Goal: Task Accomplishment & Management: Manage account settings

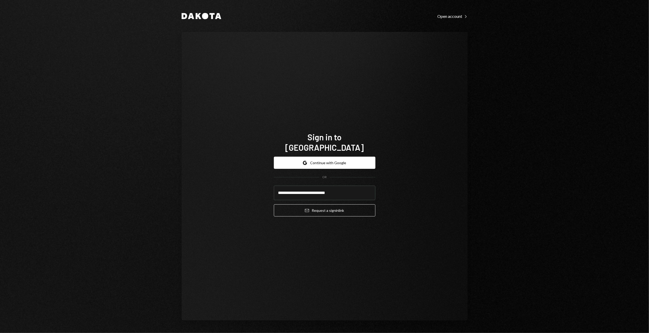
type input "**********"
click at [274, 204] on button "Email Request a sign in link" at bounding box center [325, 210] width 102 height 12
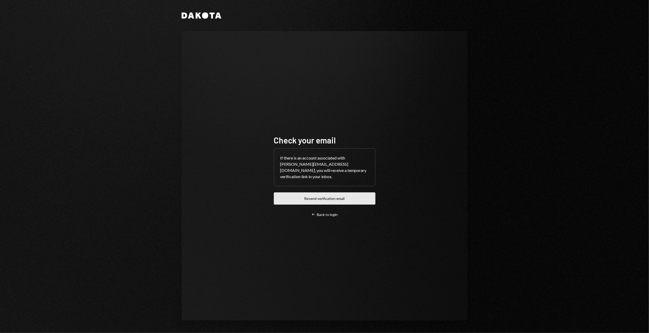
click at [341, 199] on button "Resend verification email" at bounding box center [325, 198] width 102 height 12
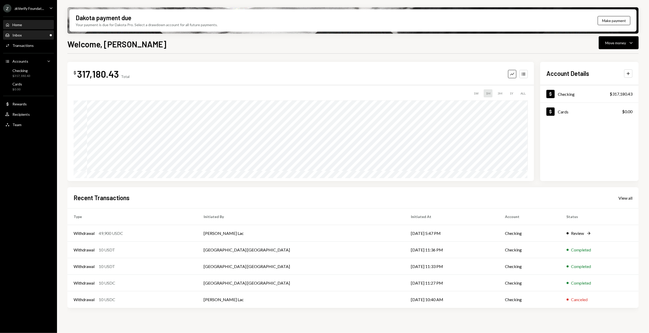
click at [31, 37] on div "Inbox Inbox" at bounding box center [28, 35] width 47 height 9
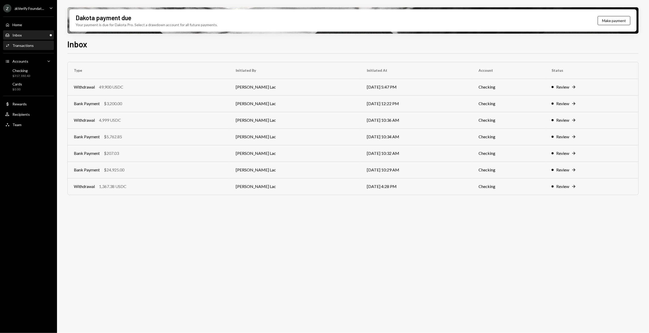
click at [33, 46] on div "Activities Transactions" at bounding box center [28, 45] width 47 height 5
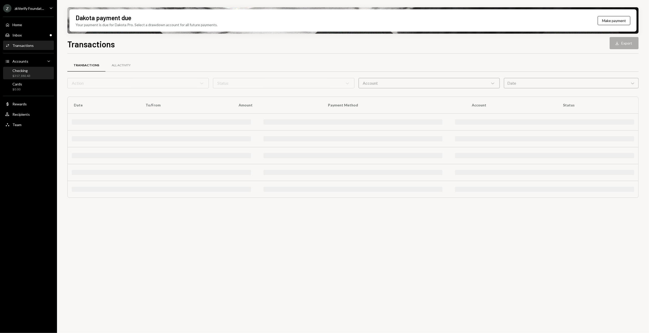
click at [32, 72] on div "Checking $317,180.43" at bounding box center [28, 73] width 47 height 10
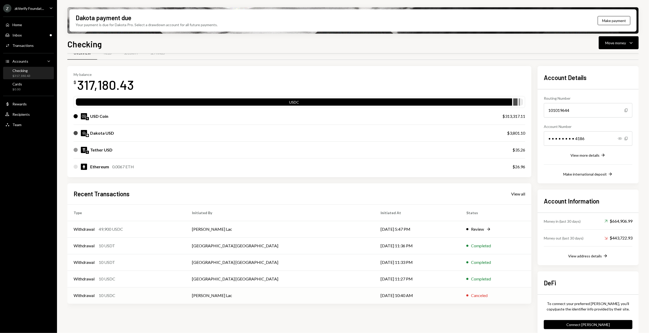
scroll to position [18, 0]
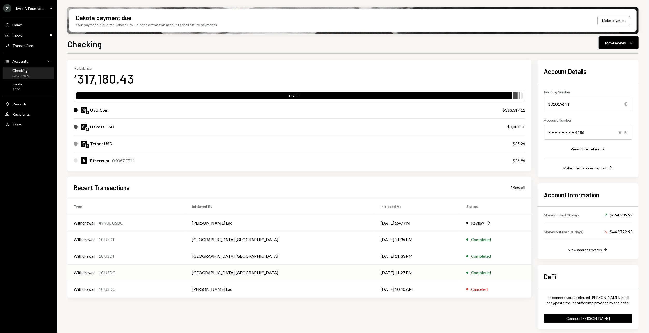
click at [475, 274] on div "Completed" at bounding box center [481, 273] width 20 height 6
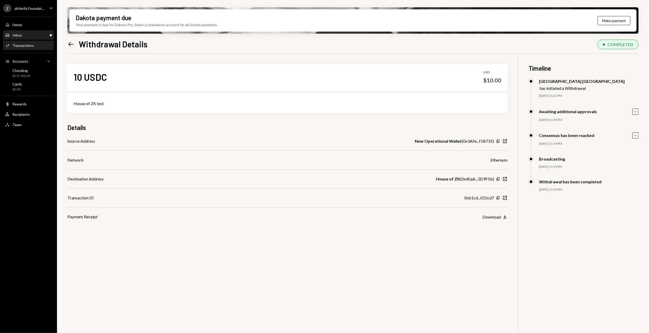
click at [22, 37] on div "Inbox Inbox" at bounding box center [28, 35] width 47 height 5
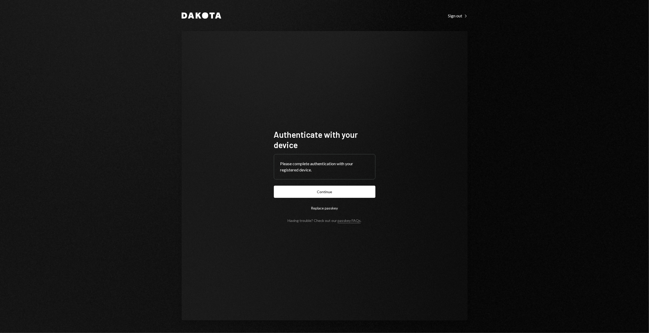
click at [326, 189] on button "Continue" at bounding box center [325, 192] width 102 height 12
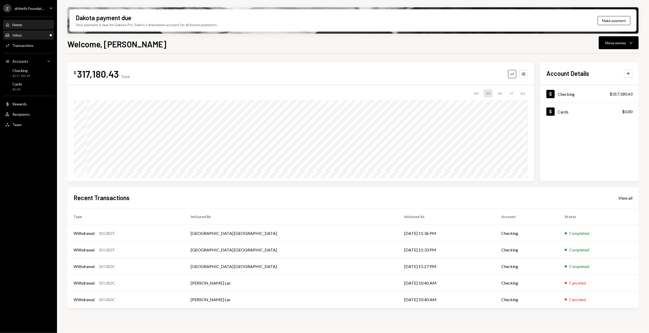
click at [28, 38] on div "Inbox Inbox" at bounding box center [28, 35] width 47 height 9
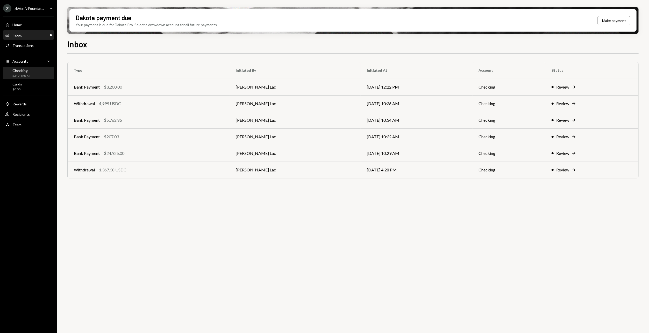
click at [36, 68] on div "Checking $317,180.43" at bounding box center [28, 73] width 47 height 12
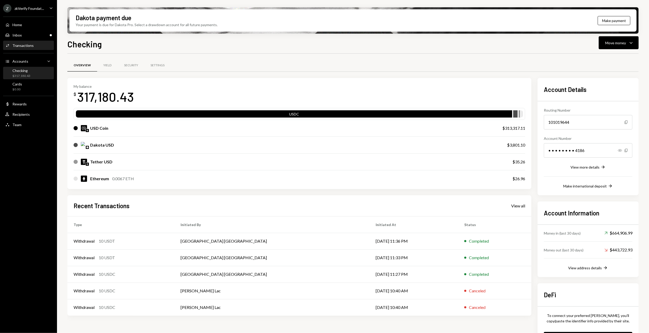
click at [32, 41] on div "Activities Transactions" at bounding box center [28, 45] width 47 height 9
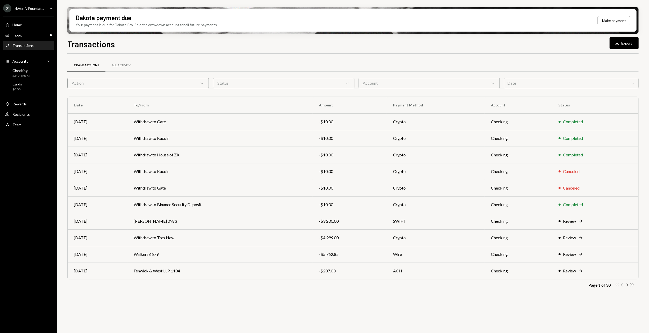
click at [626, 285] on icon "Chevron Right" at bounding box center [626, 285] width 5 height 5
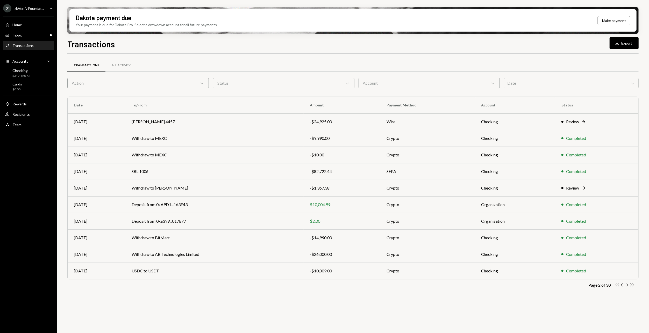
click at [626, 284] on icon "Chevron Right" at bounding box center [626, 285] width 5 height 5
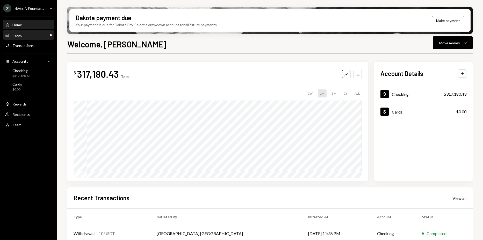
click at [35, 36] on div "Inbox Inbox" at bounding box center [28, 35] width 47 height 5
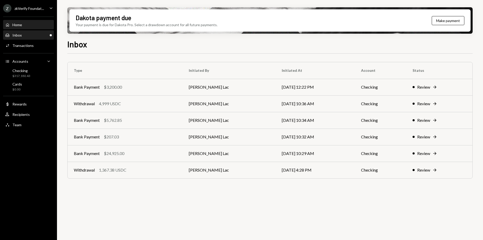
click at [18, 22] on div "Home Home" at bounding box center [28, 24] width 47 height 9
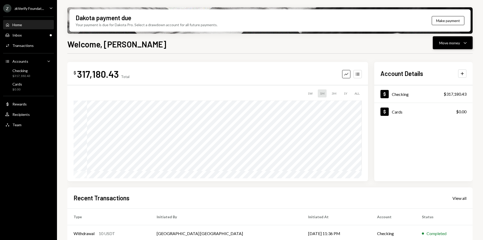
click at [454, 43] on div "Move money" at bounding box center [449, 42] width 21 height 5
click at [441, 57] on div "Send" at bounding box center [449, 58] width 38 height 5
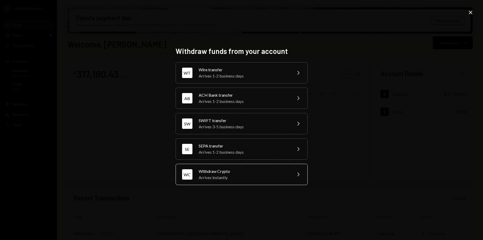
click at [234, 176] on div "Arrives instantly" at bounding box center [244, 177] width 90 height 6
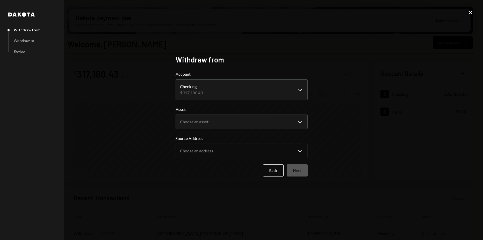
click at [231, 90] on body "Z zkVerify Foundat... Caret Down Home Home Inbox Inbox Activities Transactions …" at bounding box center [241, 120] width 483 height 240
click at [225, 118] on body "Z zkVerify Foundat... Caret Down Home Home Inbox Inbox Activities Transactions …" at bounding box center [241, 120] width 483 height 240
click at [441, 172] on div "**********" at bounding box center [241, 120] width 483 height 240
click at [261, 118] on body "Z zkVerify Foundat... Caret Down Home Home Inbox Inbox Activities Transactions …" at bounding box center [241, 120] width 483 height 240
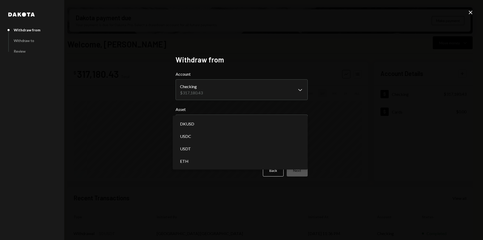
click at [370, 123] on div "**********" at bounding box center [241, 120] width 483 height 240
click at [289, 119] on body "Z zkVerify Foundat... Caret Down Home Home Inbox Inbox Activities Transactions …" at bounding box center [241, 120] width 483 height 240
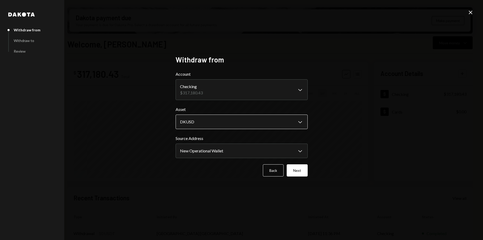
click at [280, 121] on body "Z zkVerify Foundat... Caret Down Home Home Inbox Inbox Activities Transactions …" at bounding box center [241, 120] width 483 height 240
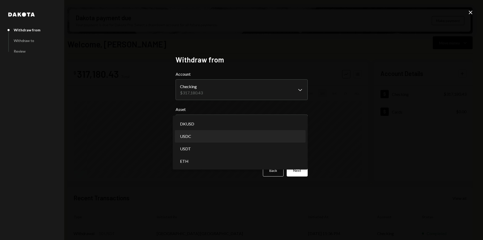
select select "****"
click at [226, 125] on body "Z zkVerify Foundat... Caret Down Home Home Inbox Inbox Activities Transactions …" at bounding box center [241, 120] width 483 height 240
click at [229, 111] on label "Asset" at bounding box center [242, 109] width 132 height 6
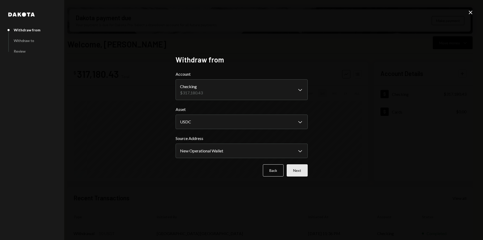
click at [299, 174] on button "Next" at bounding box center [297, 170] width 21 height 12
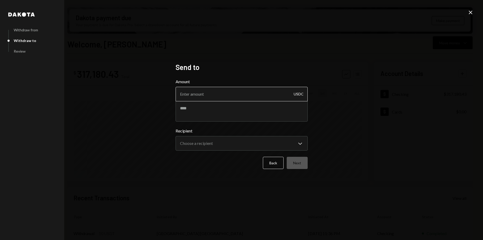
click at [207, 89] on input "Amount" at bounding box center [242, 94] width 132 height 15
click at [185, 95] on input "49600" at bounding box center [242, 94] width 132 height 15
type input "49900"
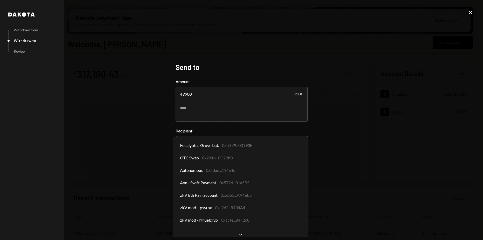
click at [215, 145] on body "Z zkVerify Foundat... Caret Down Home Home Inbox Inbox Activities Transactions …" at bounding box center [241, 120] width 483 height 240
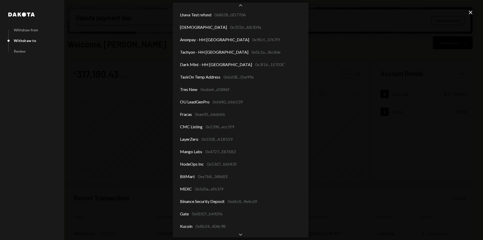
scroll to position [634, 0]
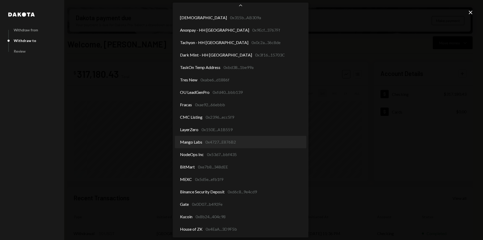
select select "**********"
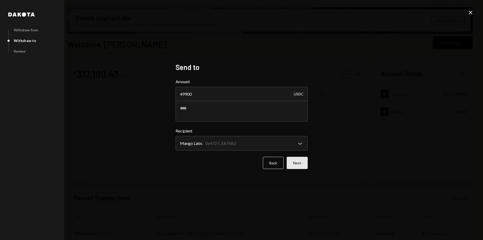
click at [303, 163] on button "Next" at bounding box center [297, 163] width 21 height 12
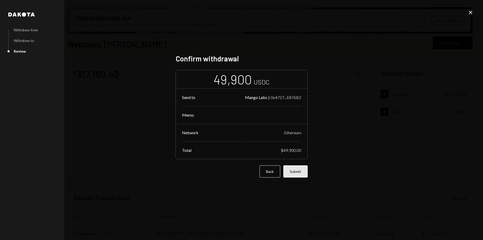
click at [296, 171] on button "Submit" at bounding box center [295, 171] width 24 height 12
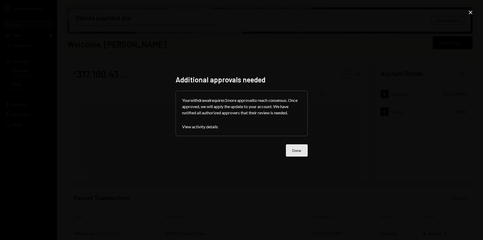
click at [298, 150] on button "Done" at bounding box center [297, 150] width 22 height 12
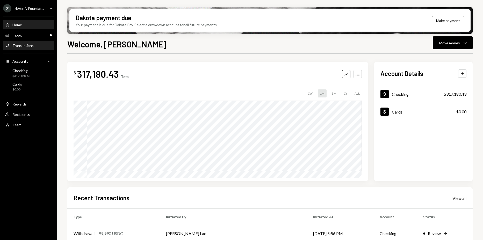
click at [43, 46] on div "Activities Transactions" at bounding box center [28, 45] width 47 height 5
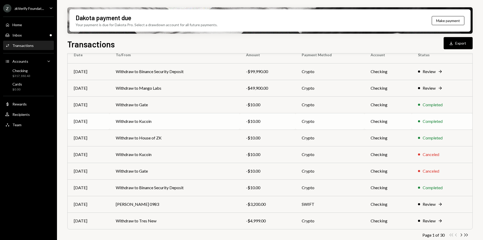
scroll to position [52, 0]
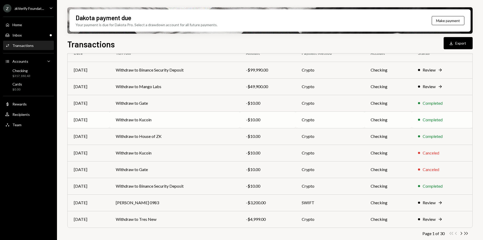
click at [177, 124] on td "Withdraw to Kucoin" at bounding box center [175, 119] width 130 height 17
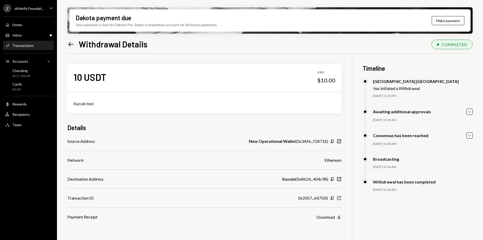
click at [339, 197] on icon "New Window" at bounding box center [338, 197] width 5 height 5
click at [313, 51] on div "Left Arrow Withdrawal Details COMPLETED 10 USDT USD $10.00 Kucoin test Details …" at bounding box center [269, 154] width 405 height 233
click at [36, 36] on div "Inbox Inbox" at bounding box center [28, 35] width 47 height 5
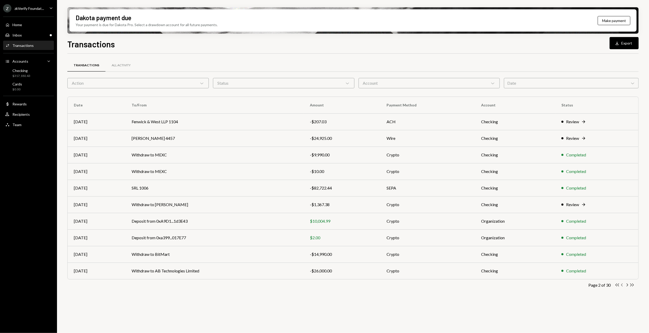
click at [621, 284] on icon "Chevron Left" at bounding box center [622, 285] width 5 height 5
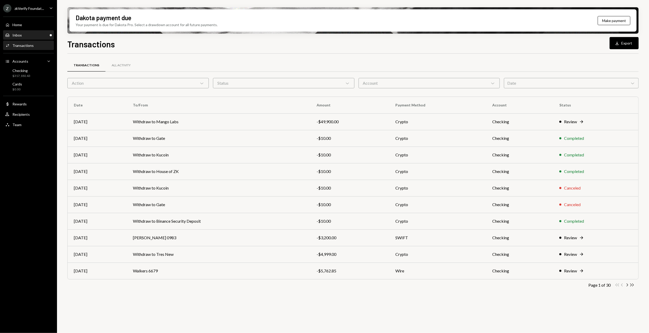
click at [24, 33] on div "Inbox Inbox" at bounding box center [28, 35] width 47 height 9
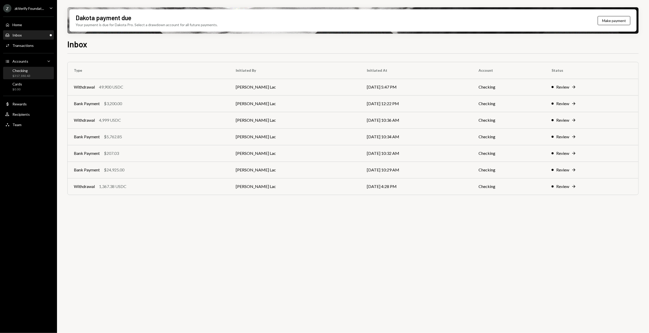
click at [25, 71] on div "Checking" at bounding box center [21, 70] width 18 height 4
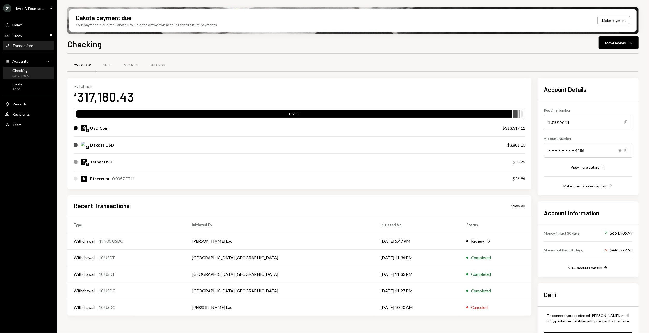
click at [26, 44] on div "Transactions" at bounding box center [22, 45] width 21 height 4
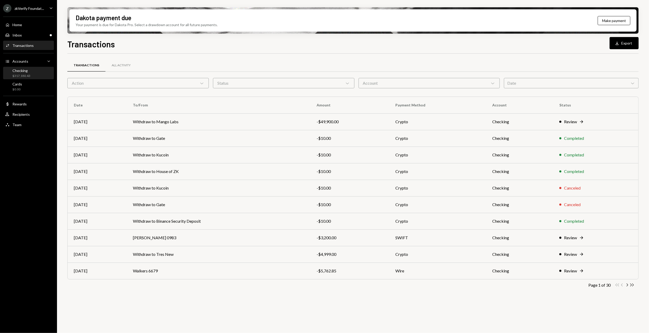
click at [48, 76] on div "Checking $317,180.43" at bounding box center [28, 73] width 47 height 10
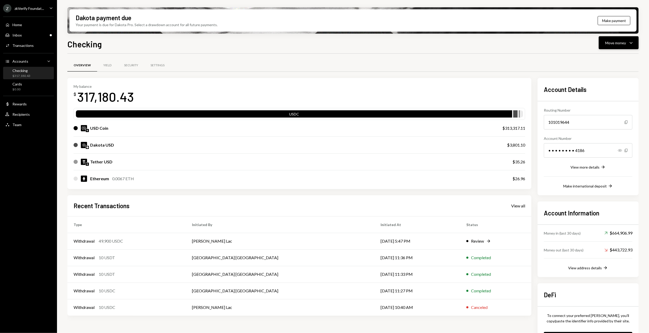
click at [628, 46] on icon "Caret Down" at bounding box center [631, 43] width 6 height 6
click at [617, 57] on div "Send" at bounding box center [614, 58] width 38 height 5
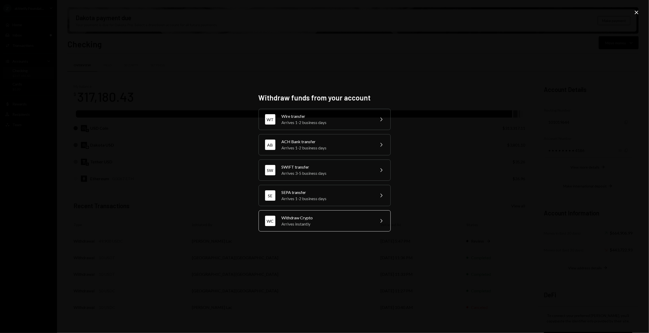
click at [312, 226] on div "Arrives instantly" at bounding box center [327, 224] width 90 height 6
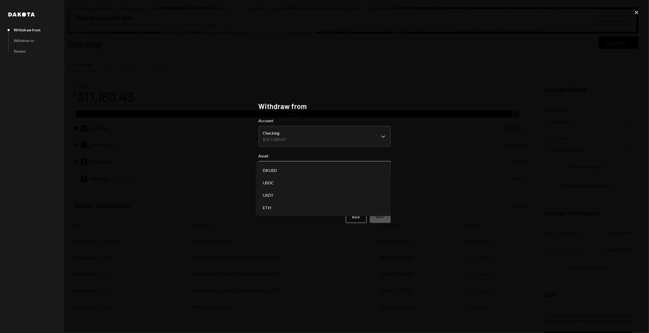
click at [324, 164] on body "Z zkVerify Foundat... Caret Down Home Home Inbox Inbox Activities Transactions …" at bounding box center [324, 166] width 649 height 333
select select "****"
click at [350, 200] on body "Z zkVerify Foundat... Caret Down Home Home Inbox Inbox Activities Transactions …" at bounding box center [324, 166] width 649 height 333
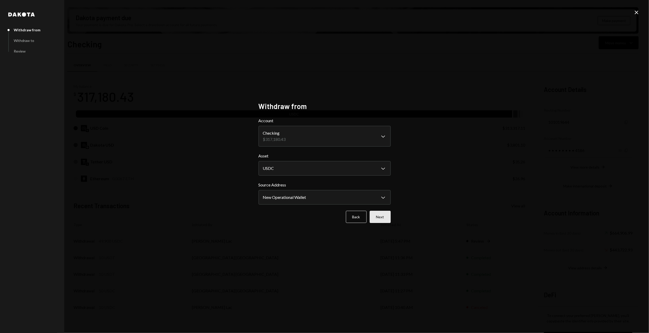
click at [389, 220] on button "Next" at bounding box center [380, 217] width 21 height 12
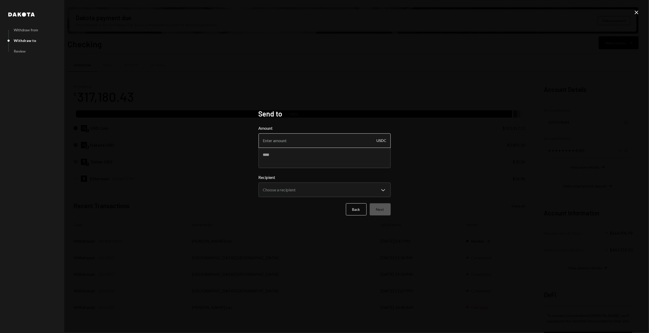
click at [320, 139] on input "Amount" at bounding box center [324, 140] width 132 height 15
type input "99990"
click at [326, 181] on div "**********" at bounding box center [324, 185] width 132 height 23
click at [326, 185] on body "Z zkVerify Foundat... Caret Down Home Home Inbox Inbox Activities Transactions …" at bounding box center [324, 166] width 649 height 333
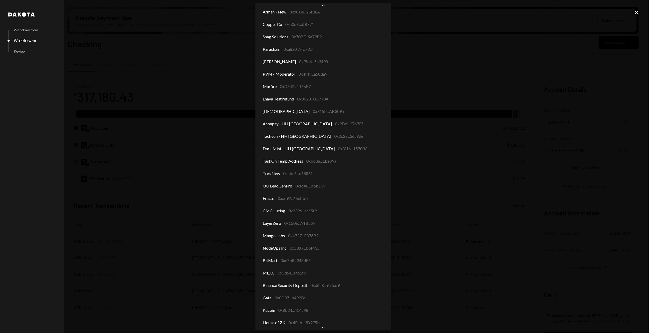
scroll to position [540, 0]
select select "**********"
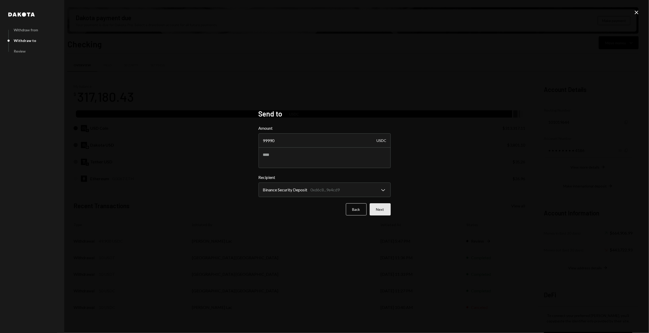
click at [378, 205] on button "Next" at bounding box center [380, 209] width 21 height 12
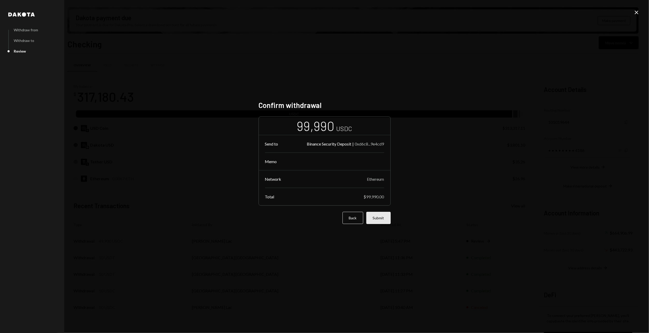
click at [378, 218] on button "Submit" at bounding box center [378, 218] width 24 height 12
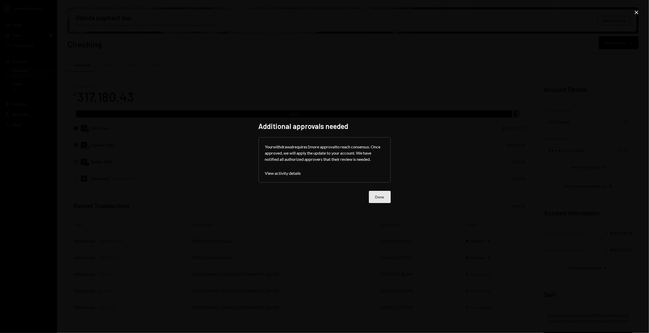
click at [384, 192] on button "Done" at bounding box center [380, 197] width 22 height 12
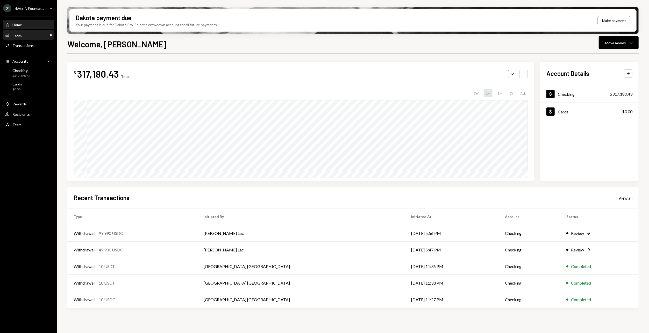
click at [51, 35] on div "Main" at bounding box center [51, 35] width 2 height 2
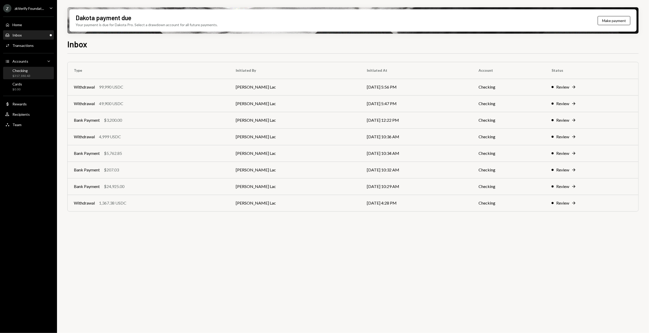
click at [36, 72] on div "Checking $317,180.43" at bounding box center [28, 73] width 47 height 10
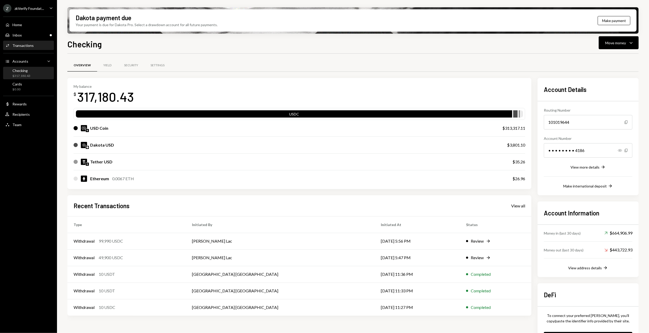
click at [39, 48] on div "Activities Transactions" at bounding box center [28, 45] width 47 height 9
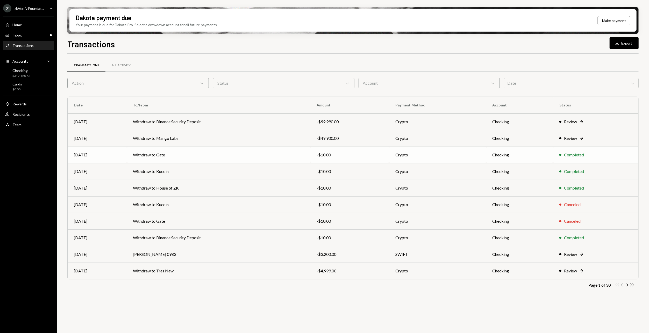
click at [225, 154] on td "Withdraw to Gate" at bounding box center [218, 155] width 183 height 17
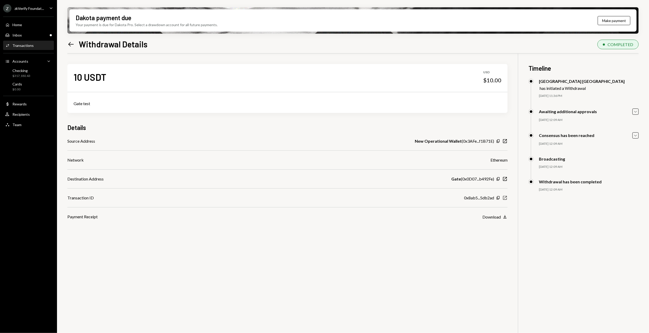
click at [506, 197] on icon "New Window" at bounding box center [504, 197] width 5 height 5
